Goal: Book appointment/travel/reservation

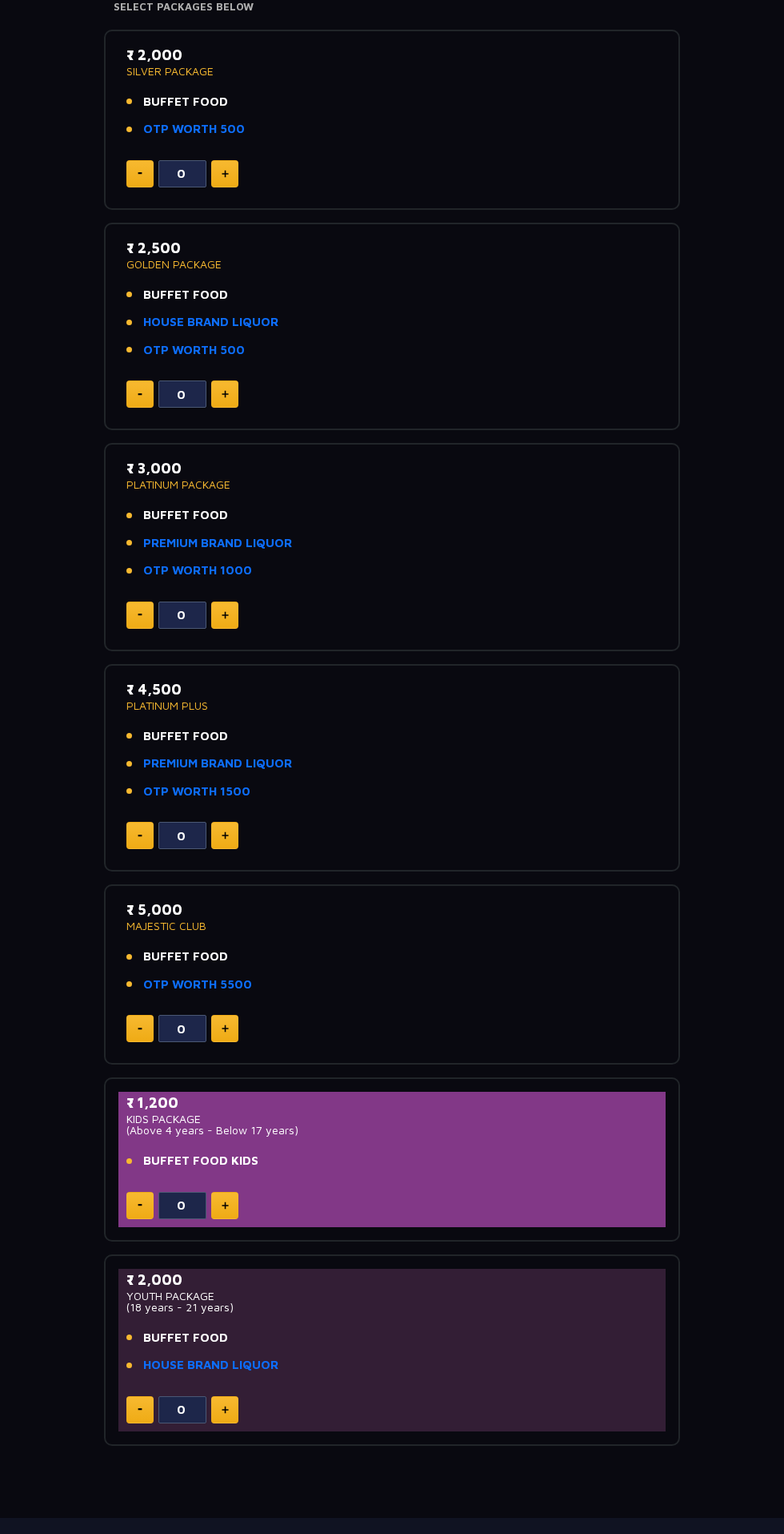
scroll to position [282, 0]
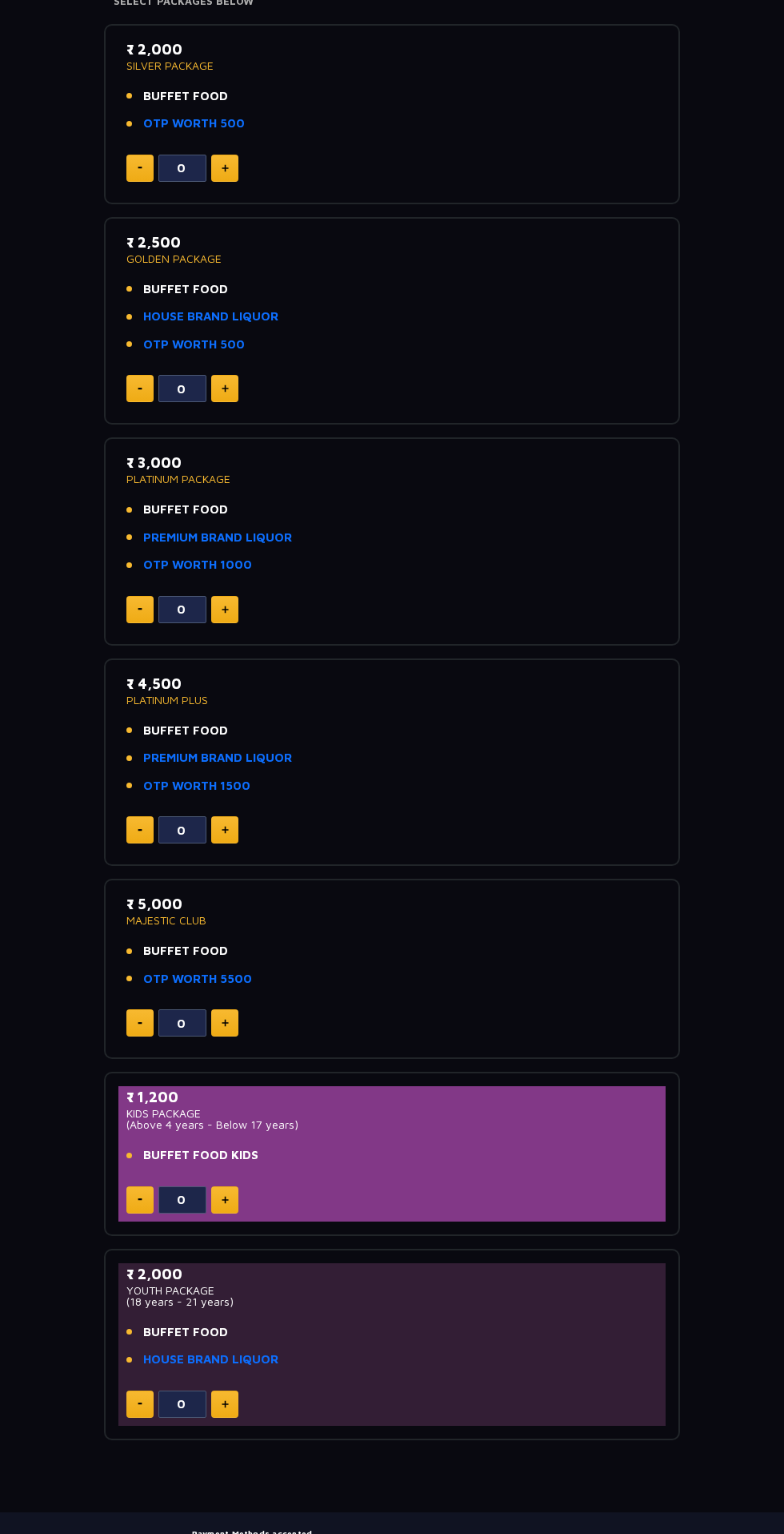
click at [183, 948] on span "BUFFET FOOD" at bounding box center [186, 951] width 85 height 19
click at [142, 919] on p "MAJESTIC CLUB" at bounding box center [392, 920] width 532 height 11
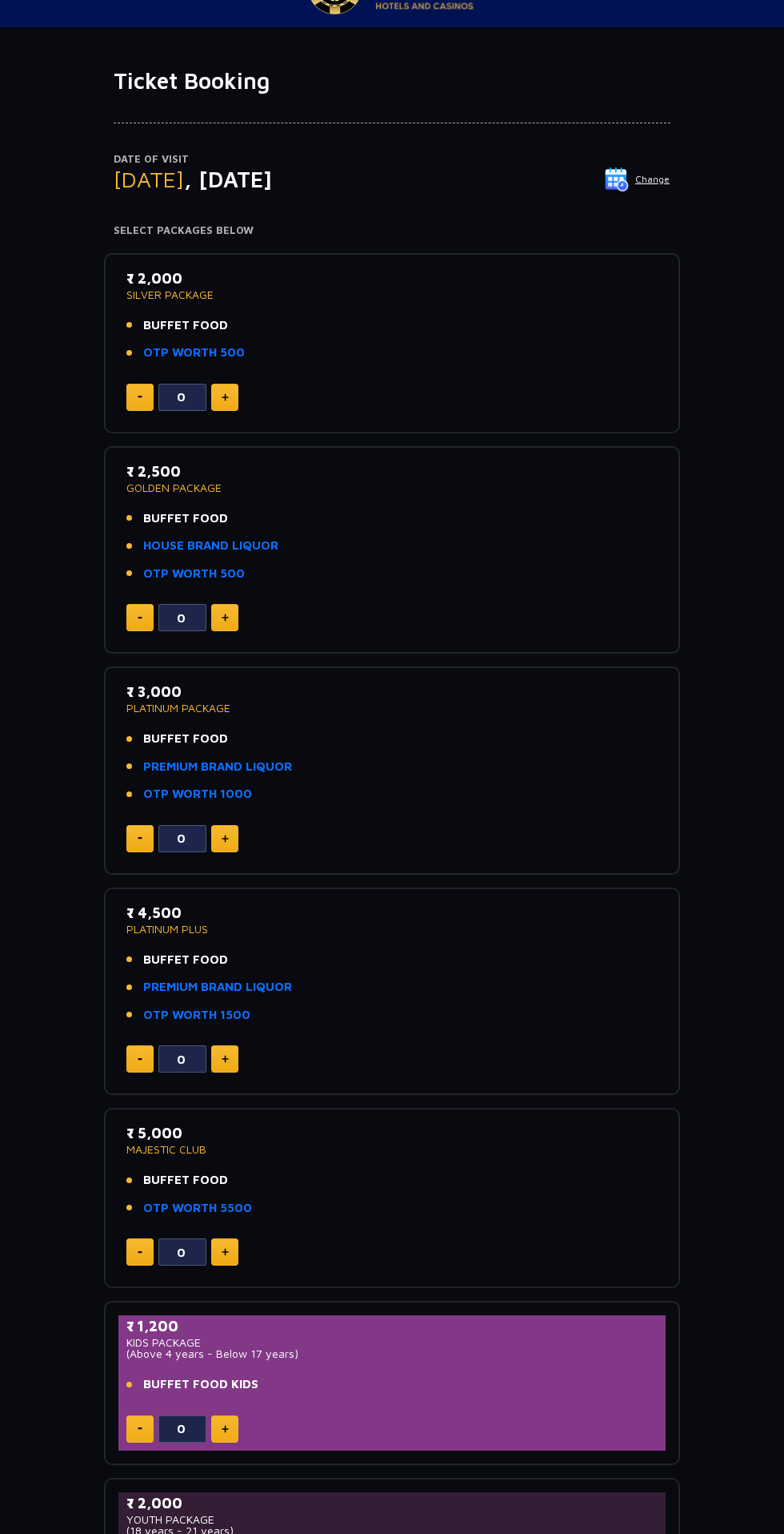
scroll to position [0, 0]
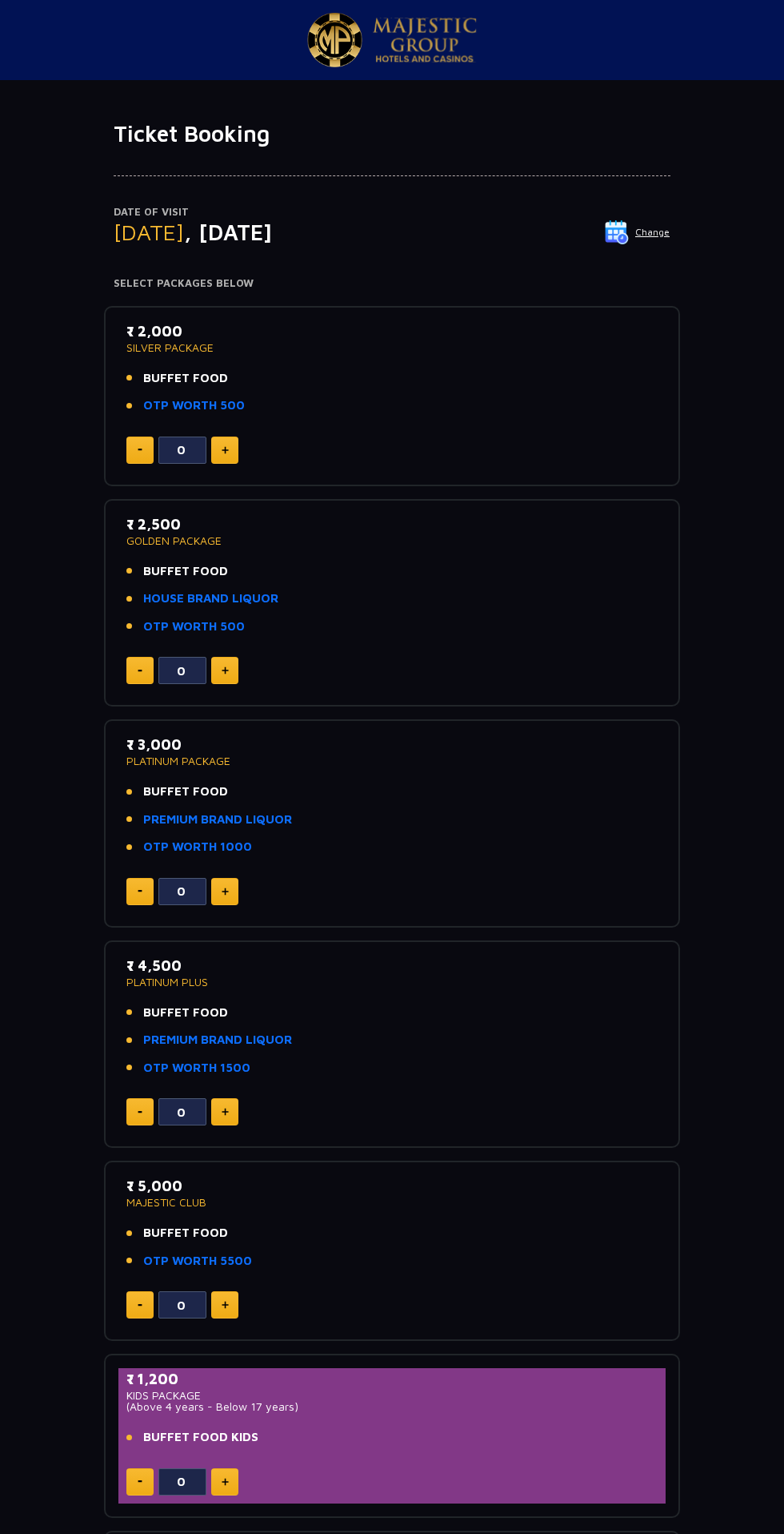
click at [619, 238] on img at bounding box center [618, 232] width 24 height 24
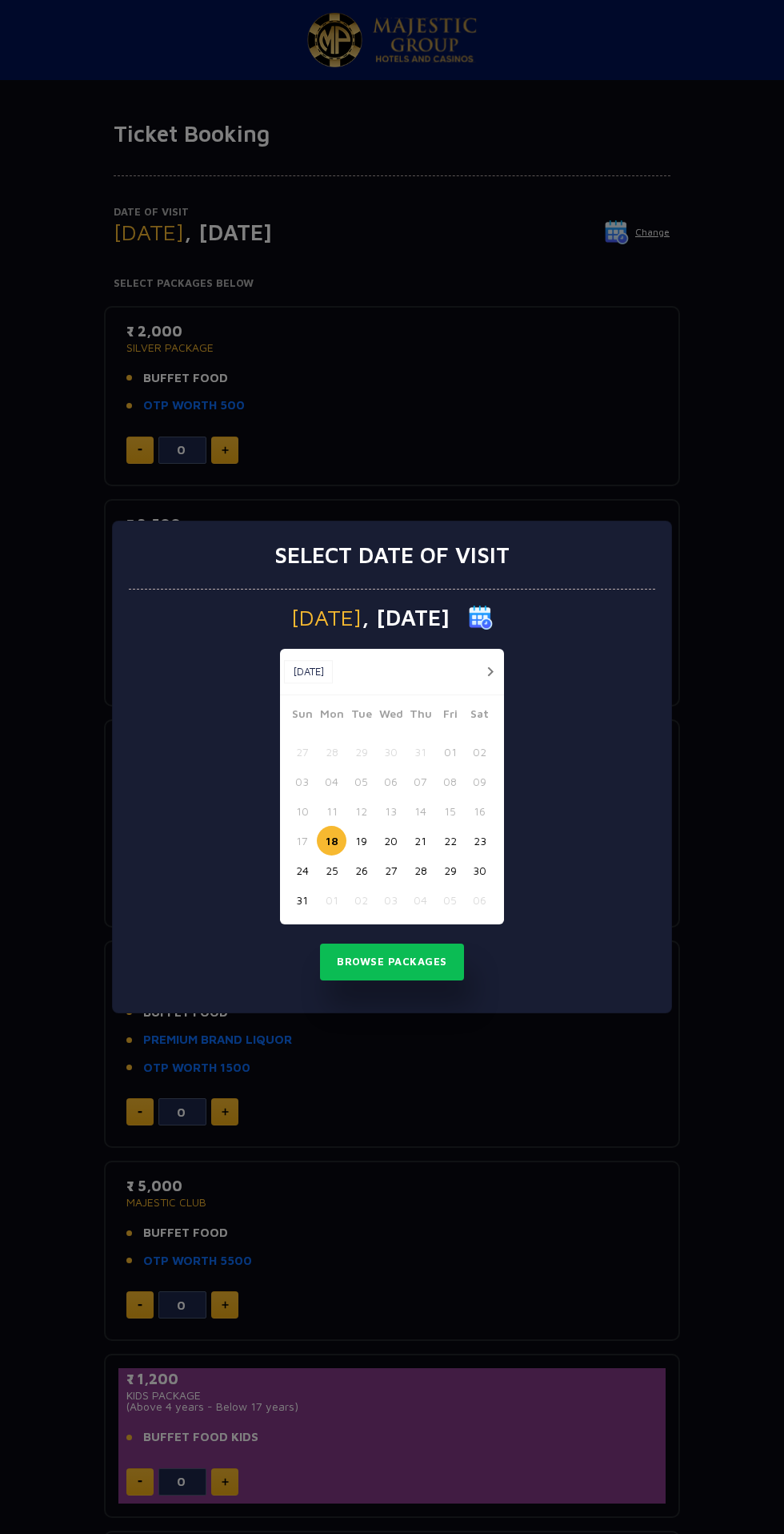
click at [361, 841] on button "19" at bounding box center [361, 840] width 29 height 29
click at [373, 961] on button "Browse Packages" at bounding box center [392, 961] width 144 height 37
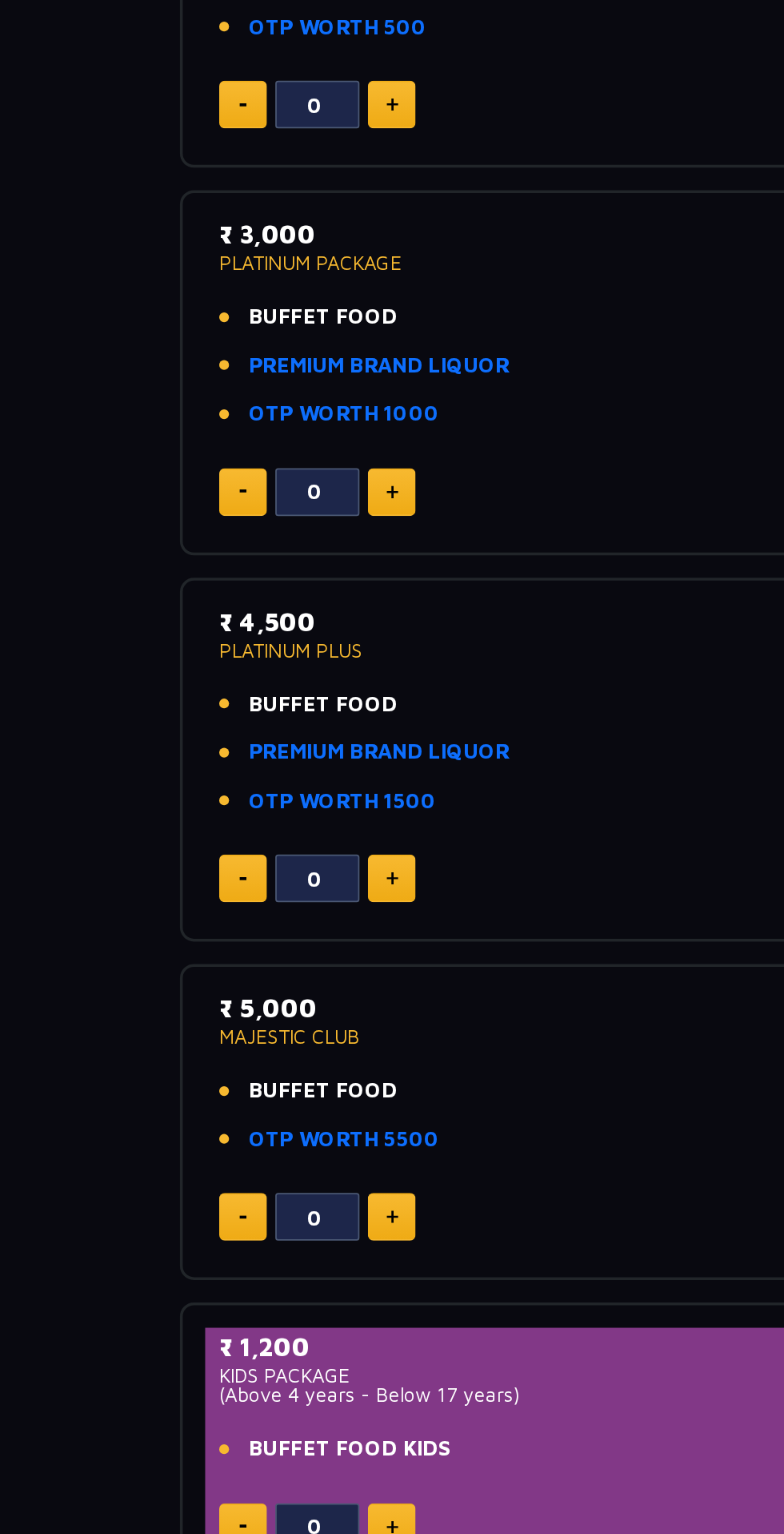
scroll to position [119, 0]
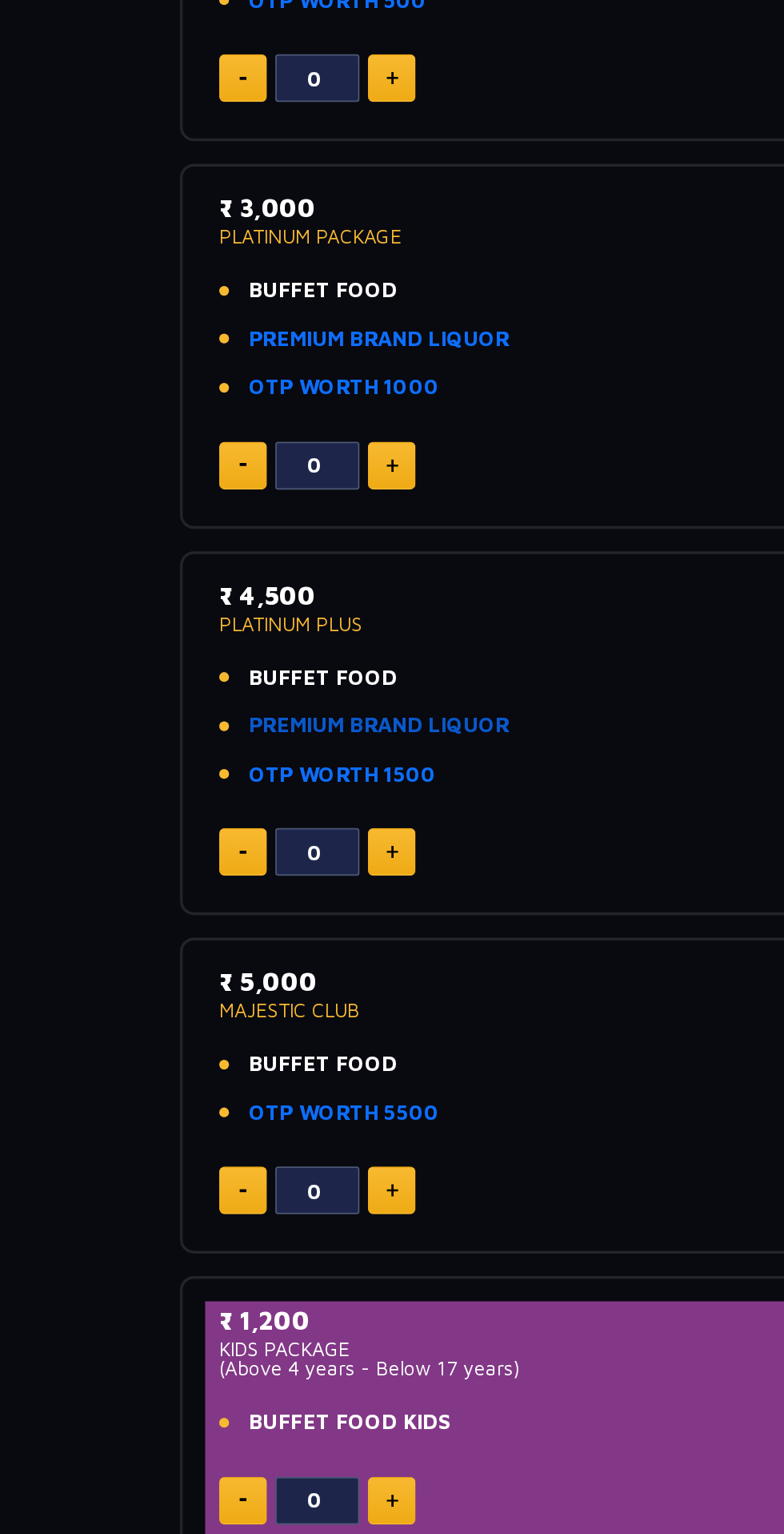
click at [166, 918] on link "PREMIUM BRAND LIQUOR" at bounding box center [218, 920] width 149 height 19
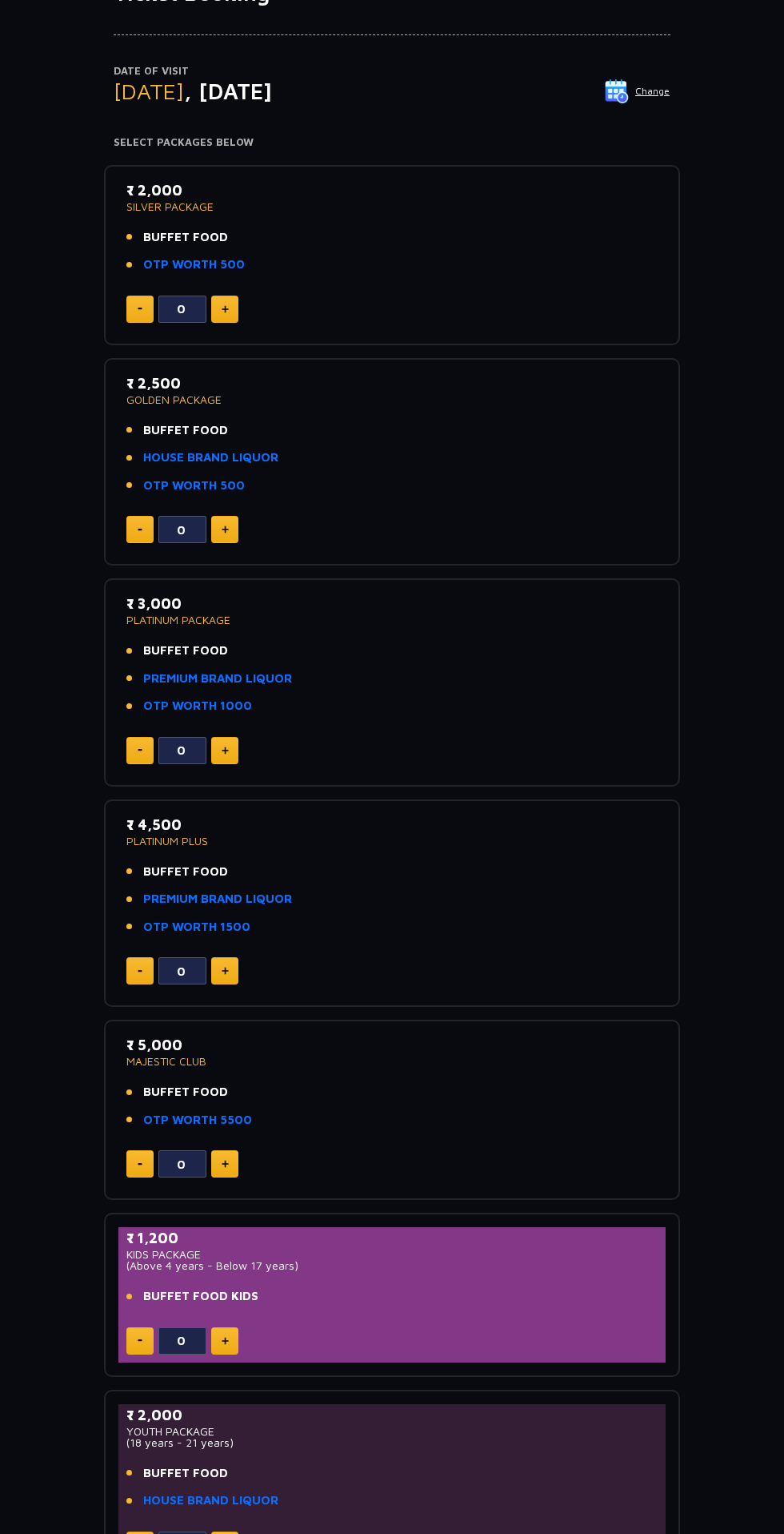
scroll to position [302, 0]
